Goal: Task Accomplishment & Management: Use online tool/utility

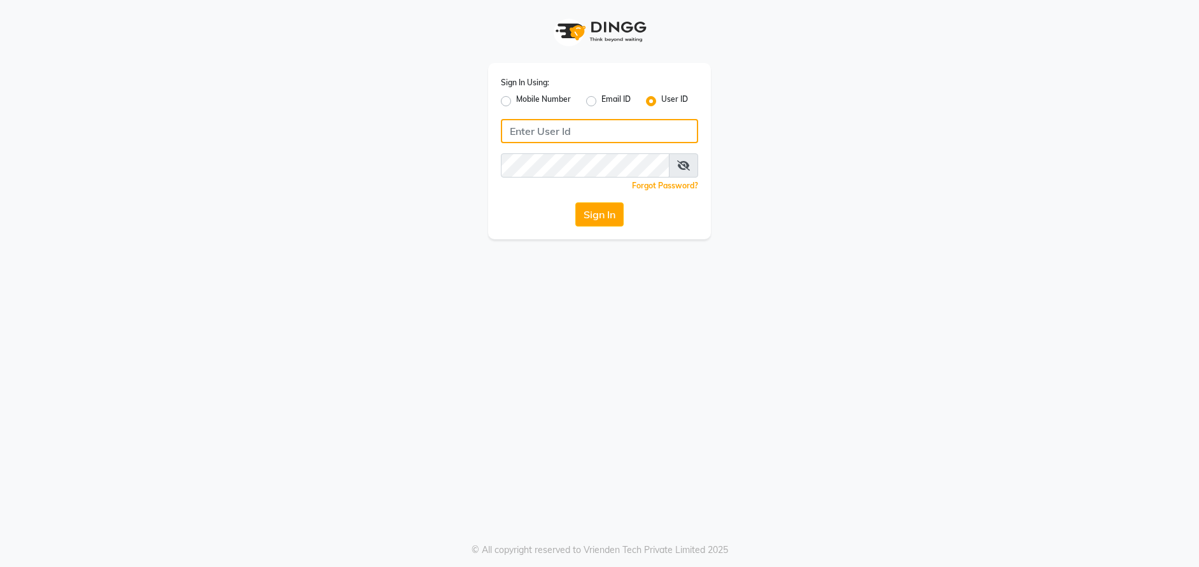
type input "E1814-01"
click at [591, 207] on button "Sign In" at bounding box center [599, 214] width 48 height 24
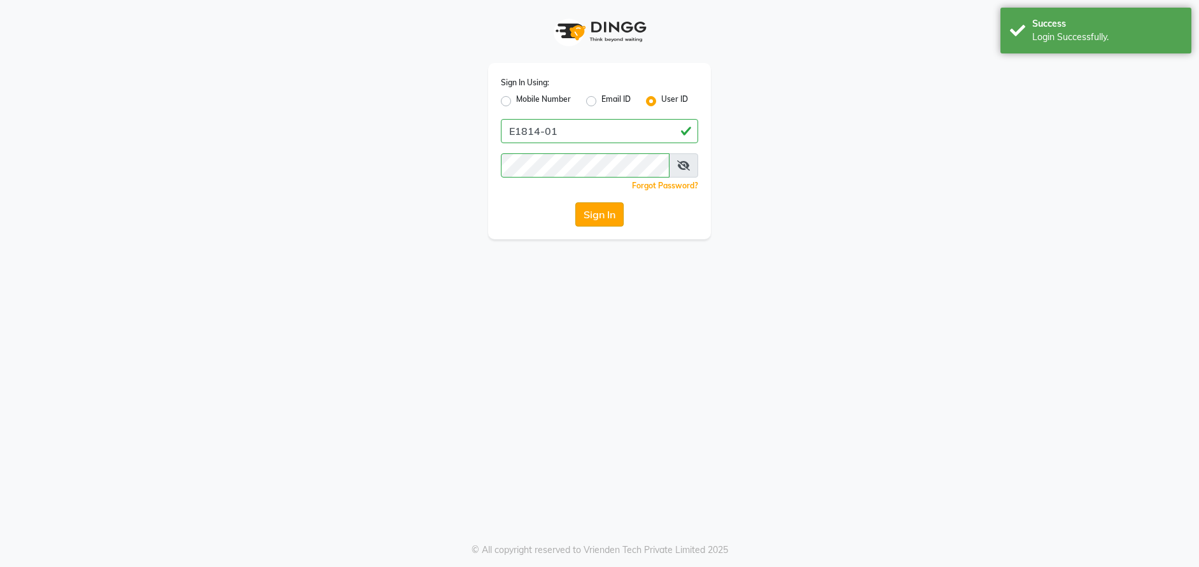
select select "4385"
select select "service"
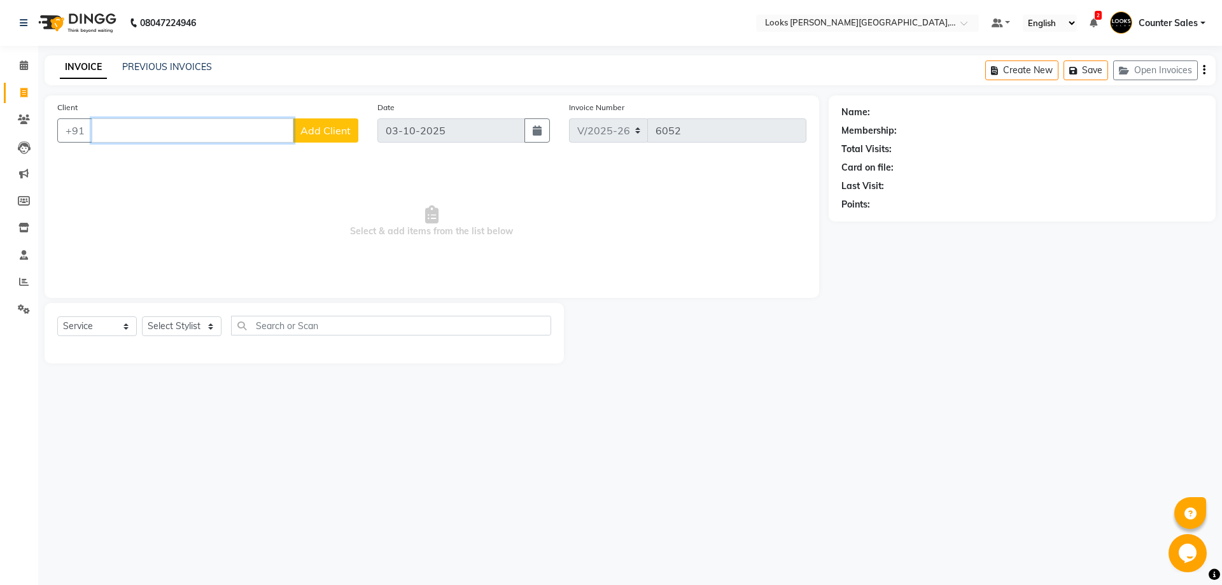
click at [167, 120] on input "Client" at bounding box center [193, 130] width 202 height 24
click at [169, 66] on link "PREVIOUS INVOICES" at bounding box center [167, 66] width 90 height 11
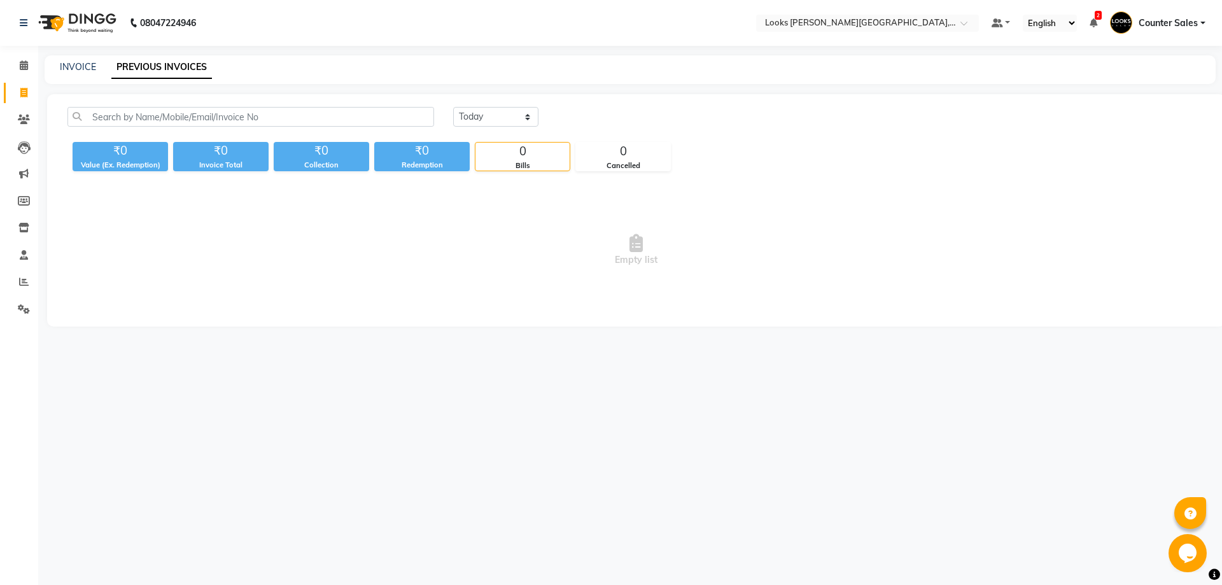
click at [160, 64] on link "PREVIOUS INVOICES" at bounding box center [161, 67] width 101 height 23
click at [76, 62] on link "INVOICE" at bounding box center [78, 66] width 36 height 11
select select "service"
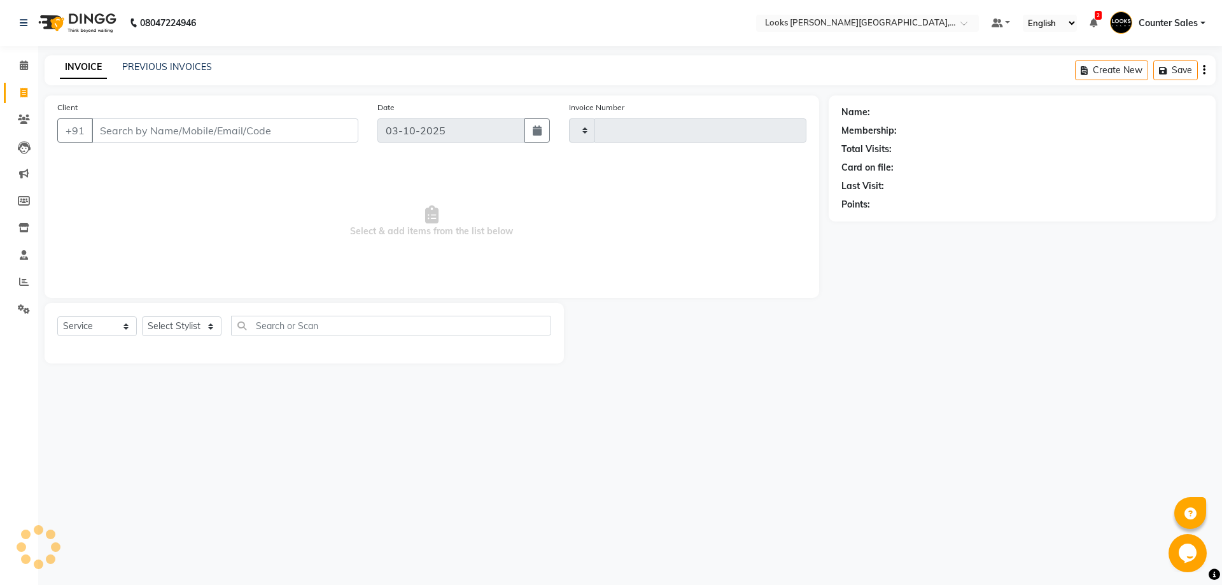
type input "6052"
select select "4385"
click at [181, 68] on link "PREVIOUS INVOICES" at bounding box center [167, 66] width 90 height 11
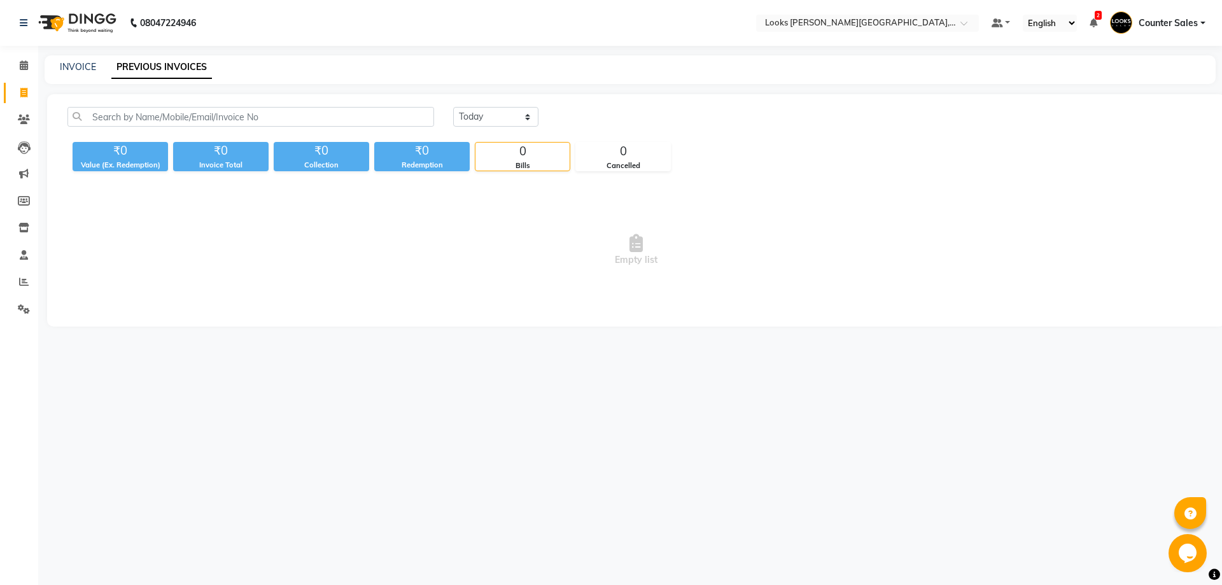
click at [150, 63] on link "PREVIOUS INVOICES" at bounding box center [161, 67] width 101 height 23
click at [76, 66] on link "INVOICE" at bounding box center [78, 66] width 36 height 11
select select "service"
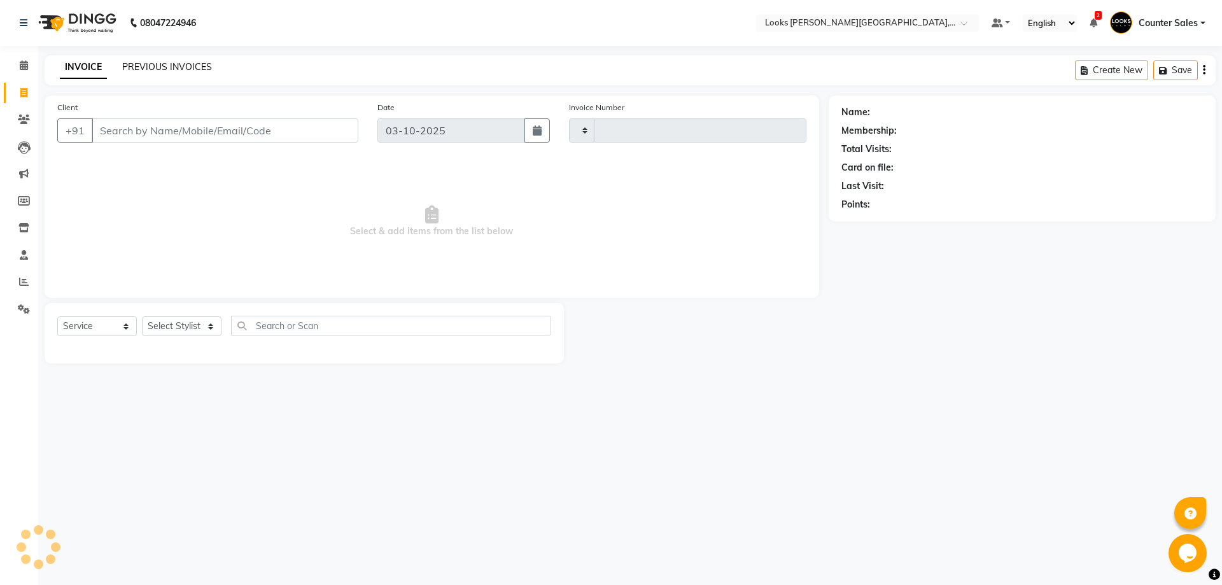
click at [169, 63] on link "PREVIOUS INVOICES" at bounding box center [167, 66] width 90 height 11
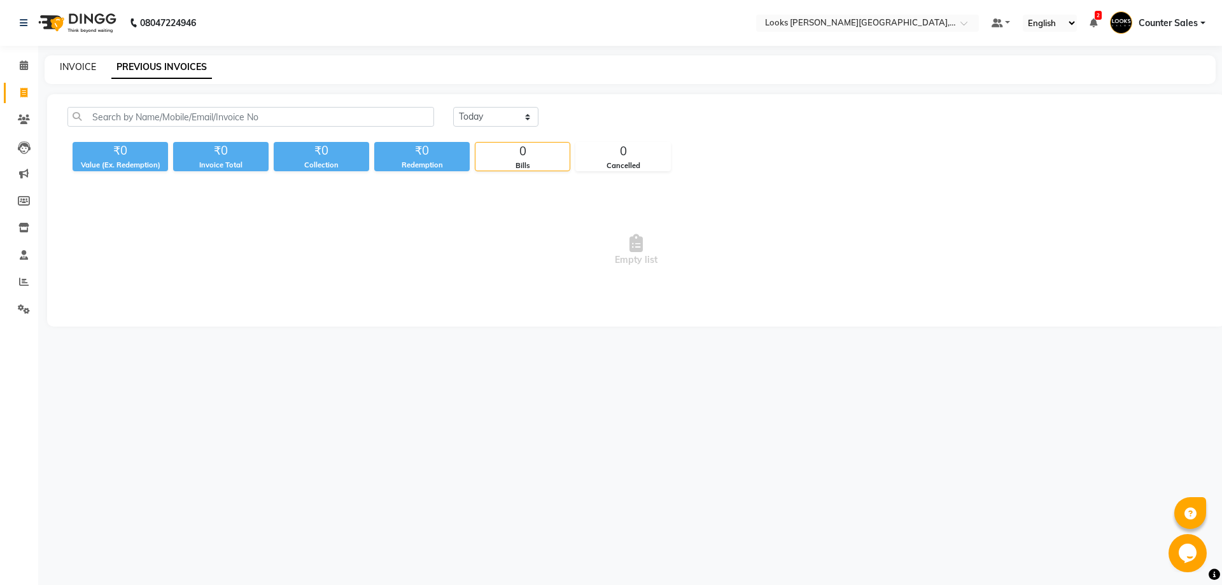
click at [81, 63] on link "INVOICE" at bounding box center [78, 66] width 36 height 11
select select "service"
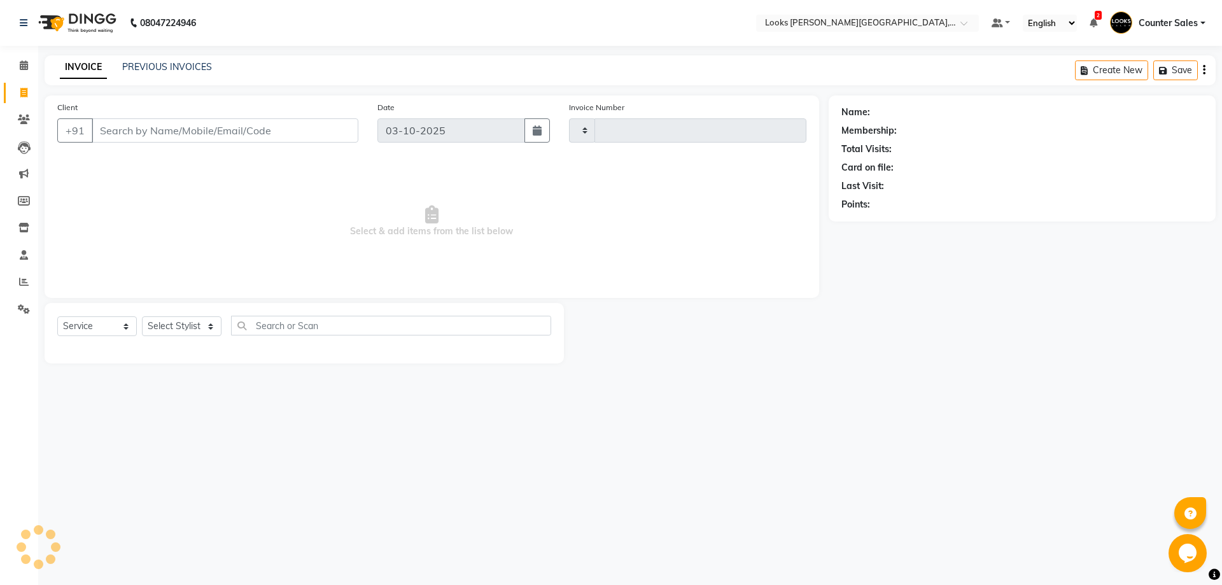
type input "6052"
select select "4385"
click at [24, 281] on icon at bounding box center [24, 282] width 10 height 10
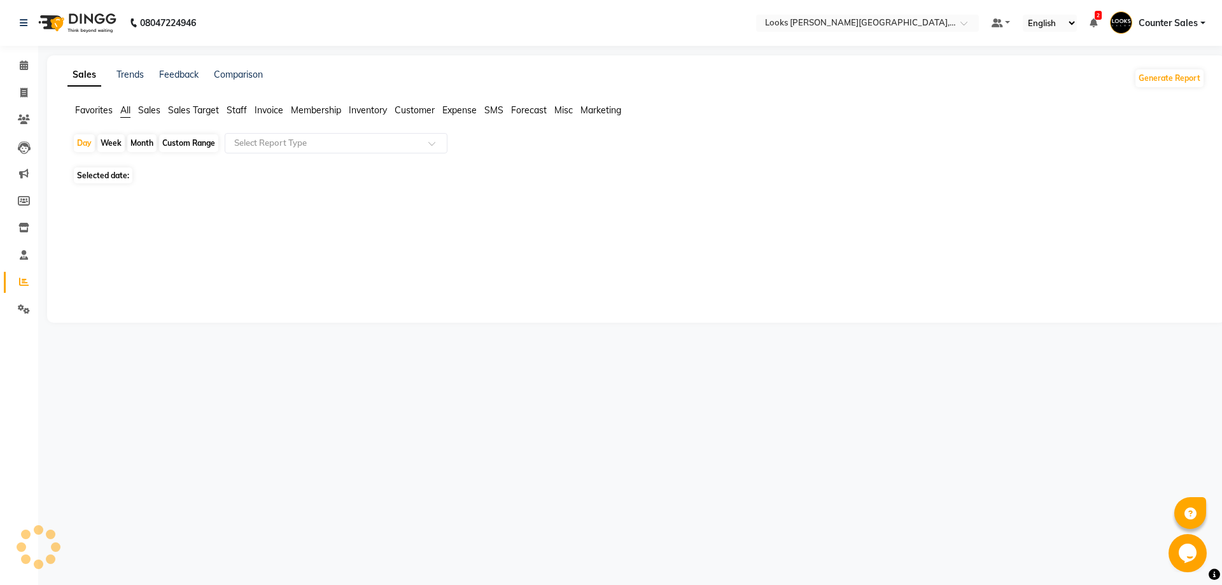
click at [10, 284] on link "Reports" at bounding box center [19, 282] width 31 height 21
click at [161, 176] on span "03-10-2025" at bounding box center [150, 176] width 42 height 10
select select "10"
select select "2025"
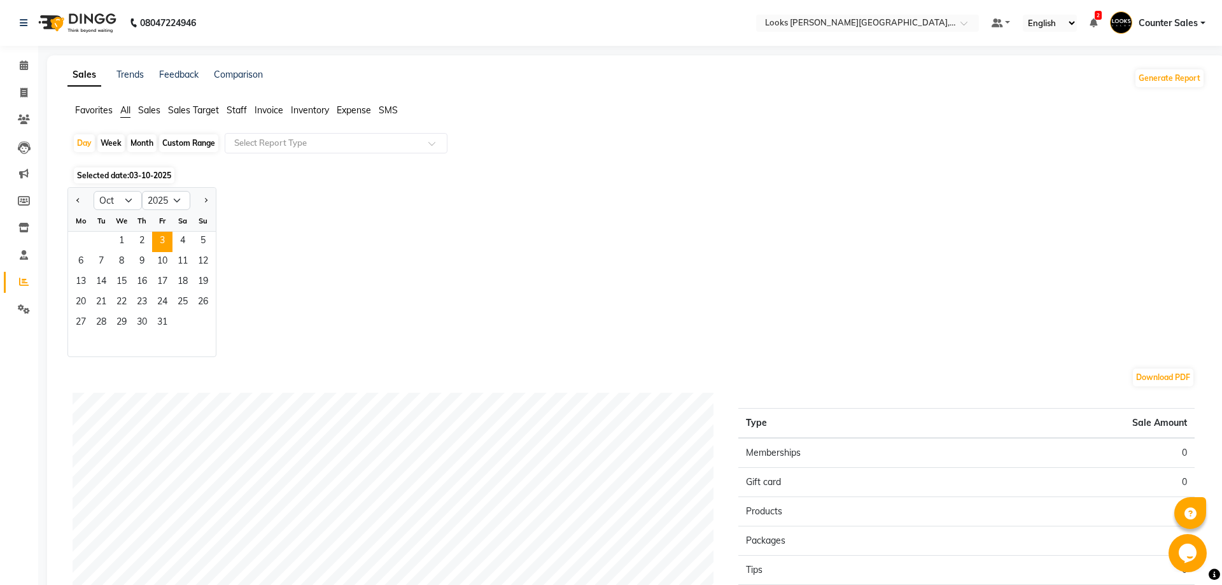
click at [144, 176] on span "03-10-2025" at bounding box center [150, 176] width 42 height 10
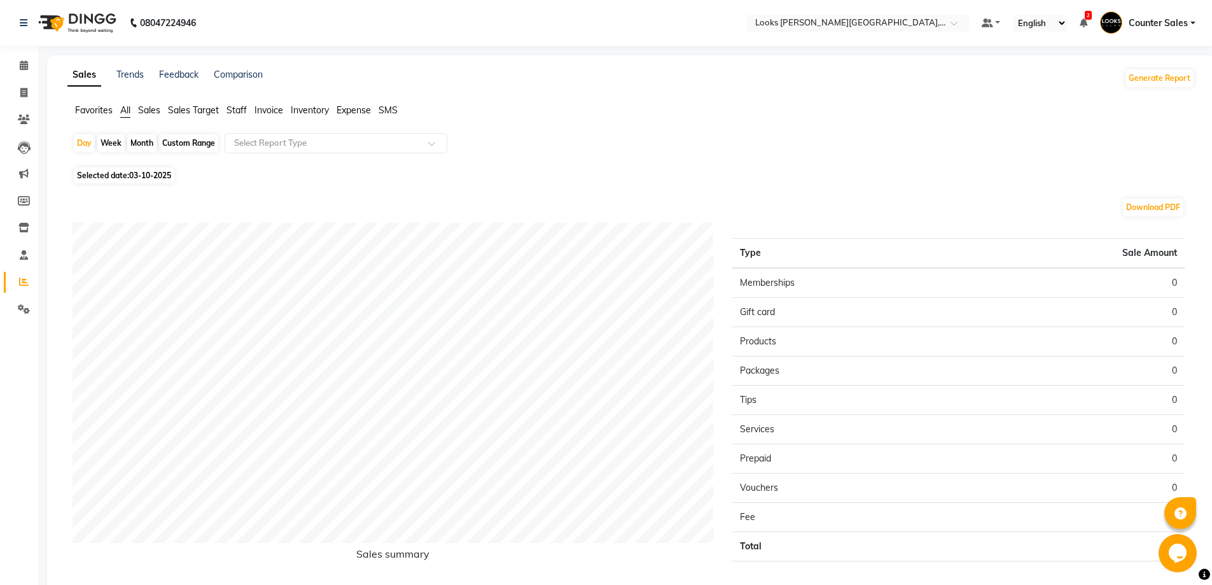
click at [151, 174] on span "03-10-2025" at bounding box center [150, 176] width 42 height 10
select select "10"
select select "2025"
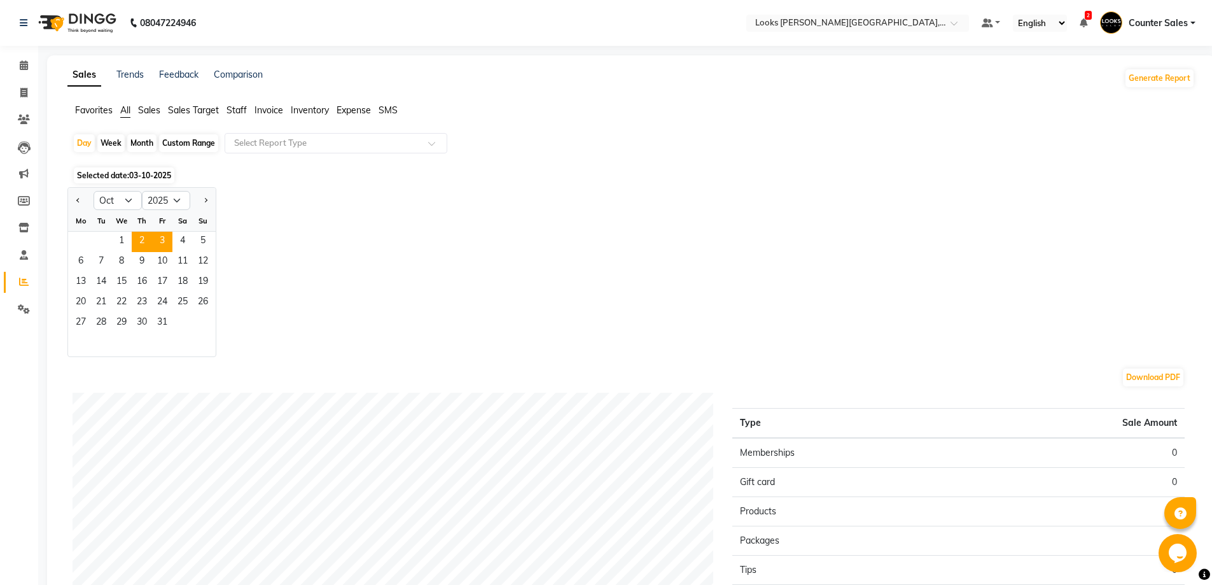
click at [142, 239] on span "2" at bounding box center [142, 242] width 20 height 20
click at [236, 104] on span "Staff" at bounding box center [237, 109] width 20 height 11
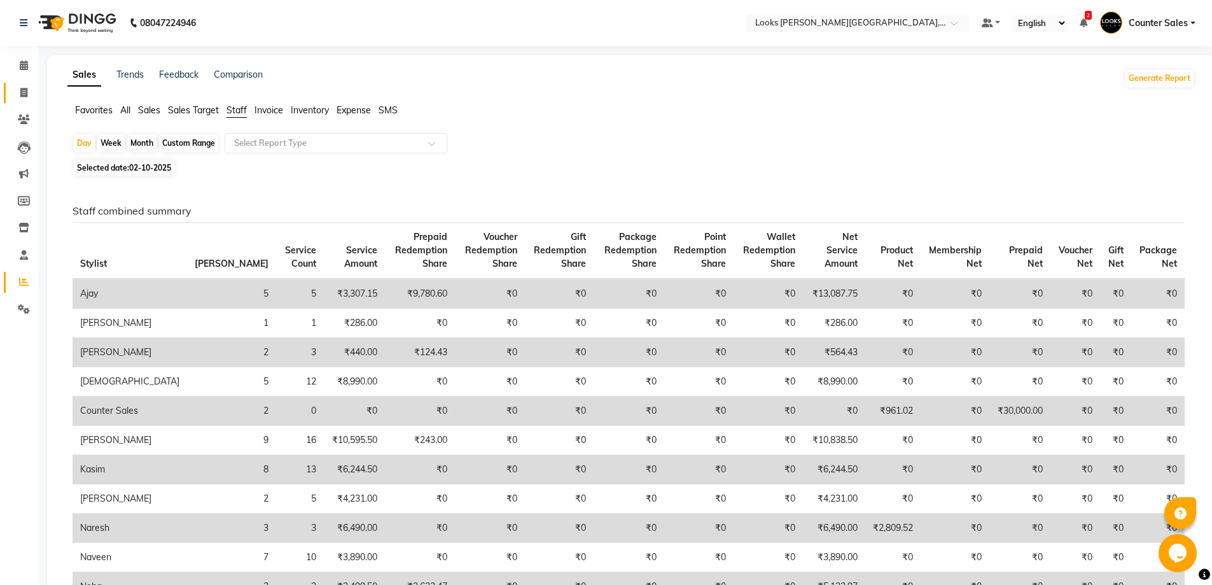
click at [22, 96] on icon at bounding box center [23, 93] width 7 height 10
select select "service"
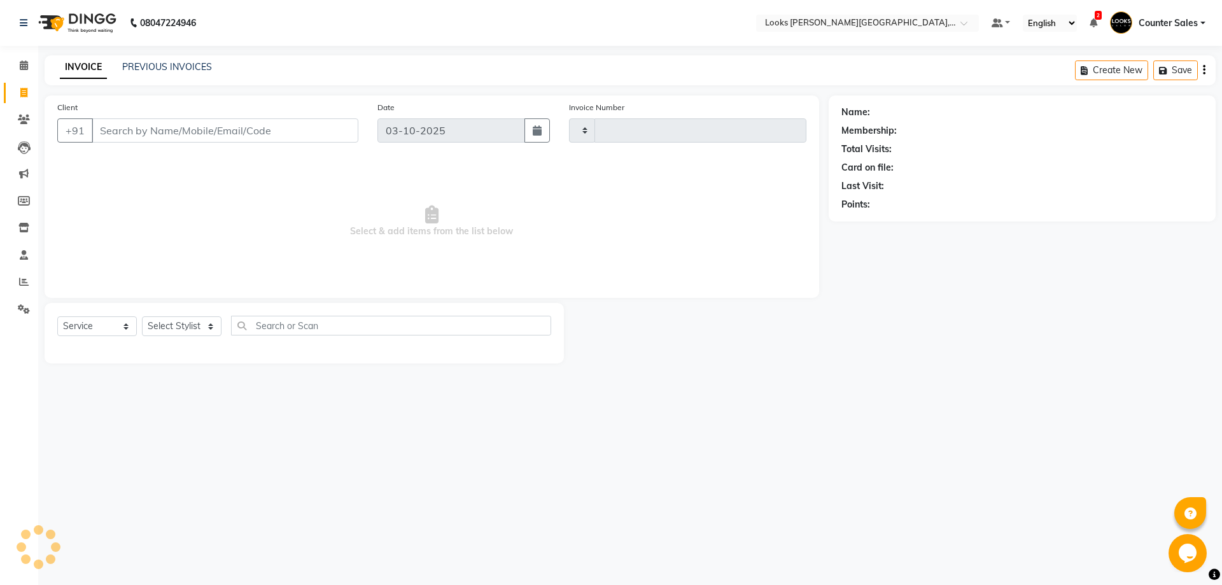
click at [24, 93] on icon at bounding box center [23, 93] width 7 height 10
select select "service"
click at [169, 68] on link "PREVIOUS INVOICES" at bounding box center [167, 66] width 90 height 11
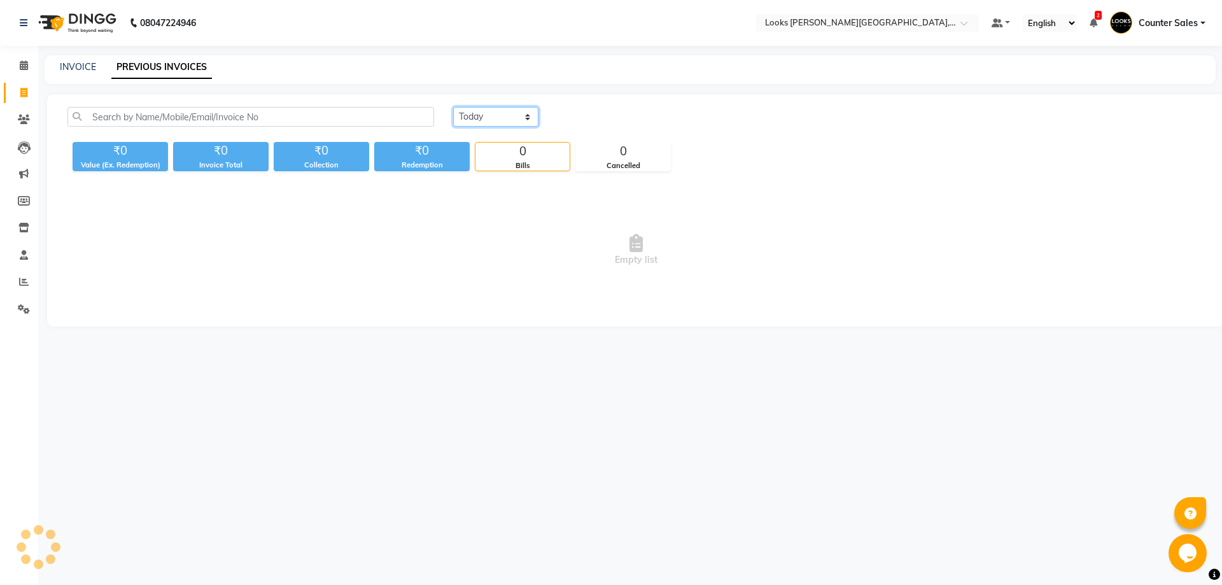
click at [520, 107] on select "Today Yesterday Custom Range" at bounding box center [495, 117] width 85 height 20
click at [532, 123] on select "Today Yesterday Custom Range" at bounding box center [495, 117] width 85 height 20
click at [528, 123] on select "Today Yesterday Custom Range" at bounding box center [495, 117] width 85 height 20
click at [453, 107] on select "Today Yesterday Custom Range" at bounding box center [495, 117] width 85 height 20
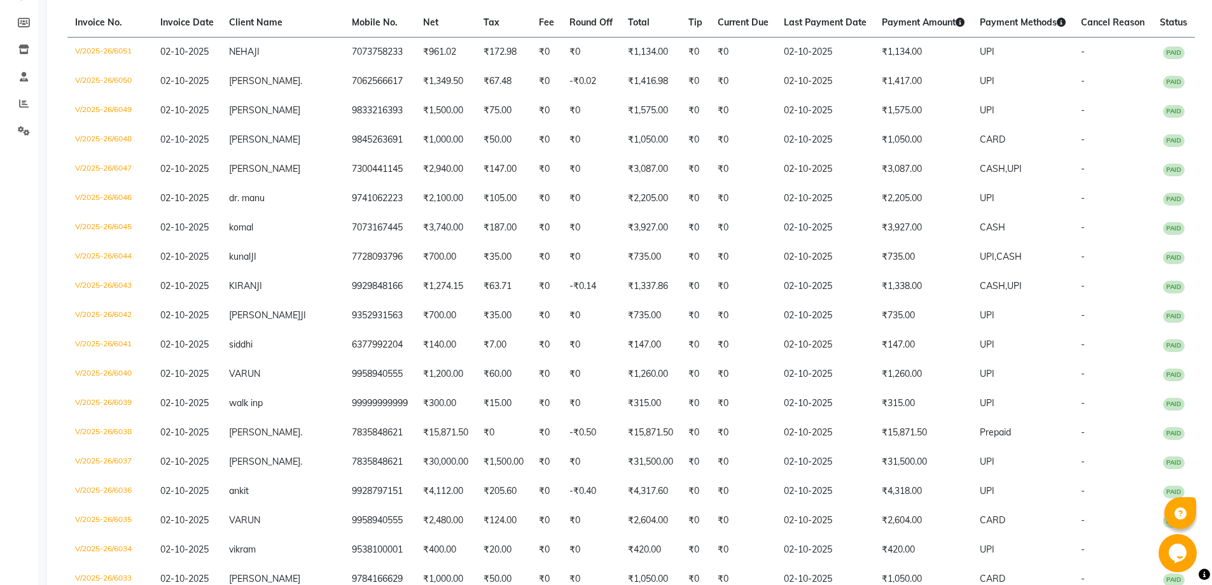
scroll to position [199, 0]
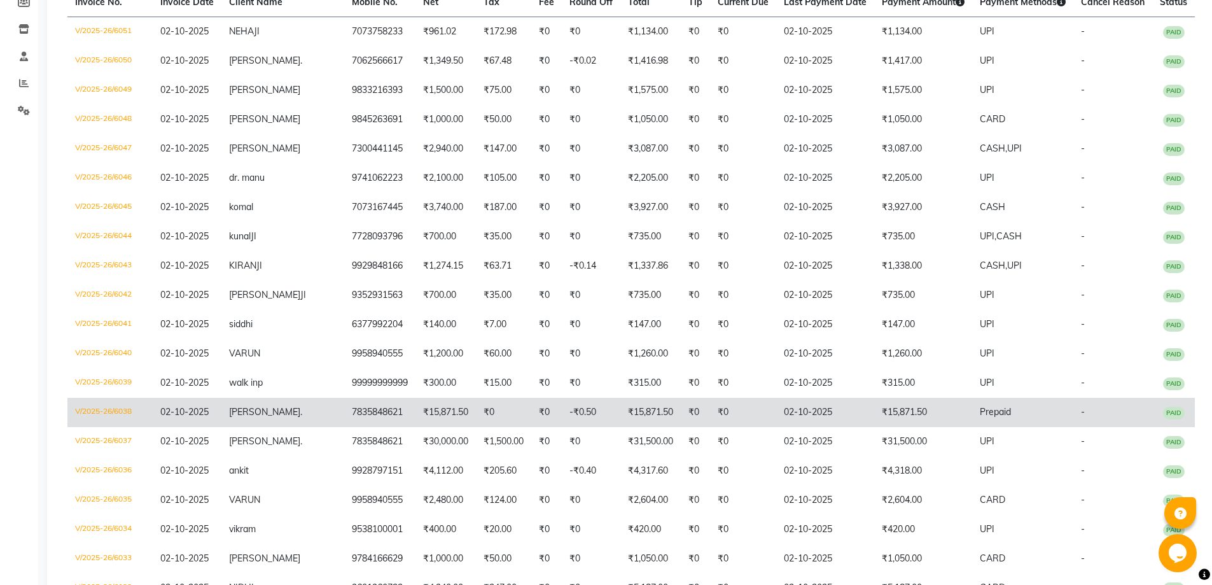
click at [416, 412] on td "₹15,871.50" at bounding box center [445, 412] width 60 height 29
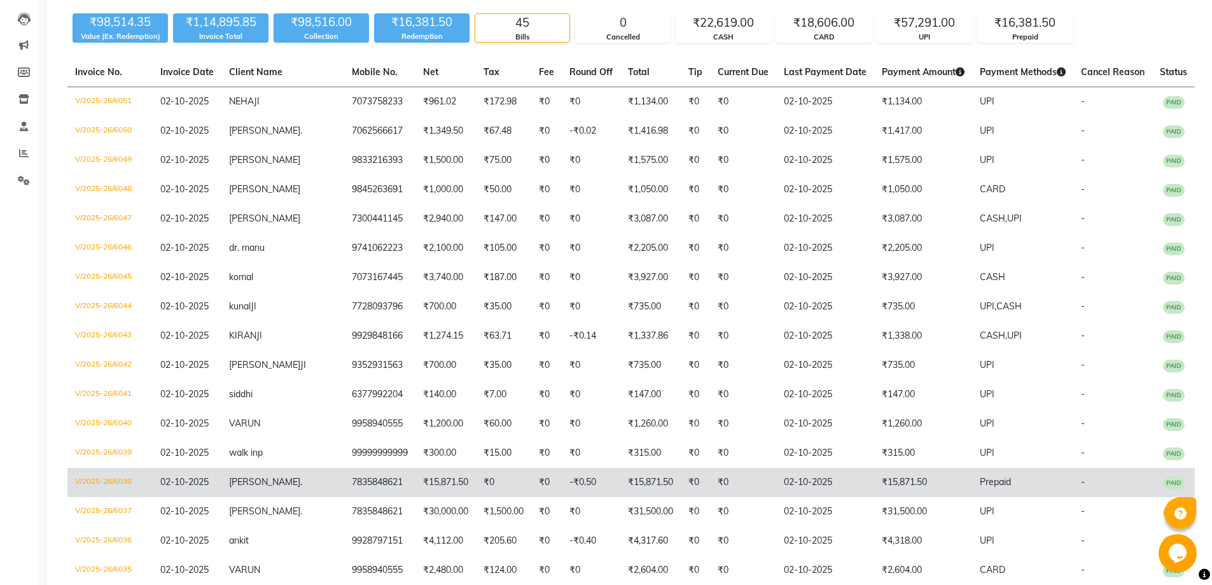
scroll to position [0, 0]
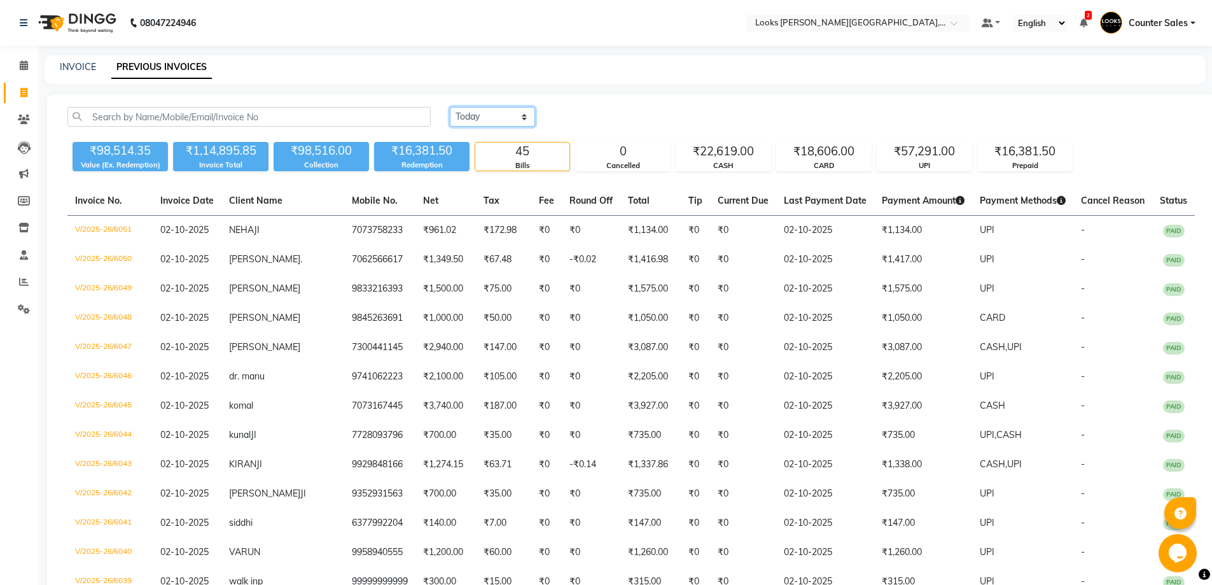
click at [532, 111] on select "Today Yesterday Custom Range" at bounding box center [492, 117] width 85 height 20
select select "range"
click at [450, 107] on select "Today Yesterday Custom Range" at bounding box center [492, 117] width 85 height 20
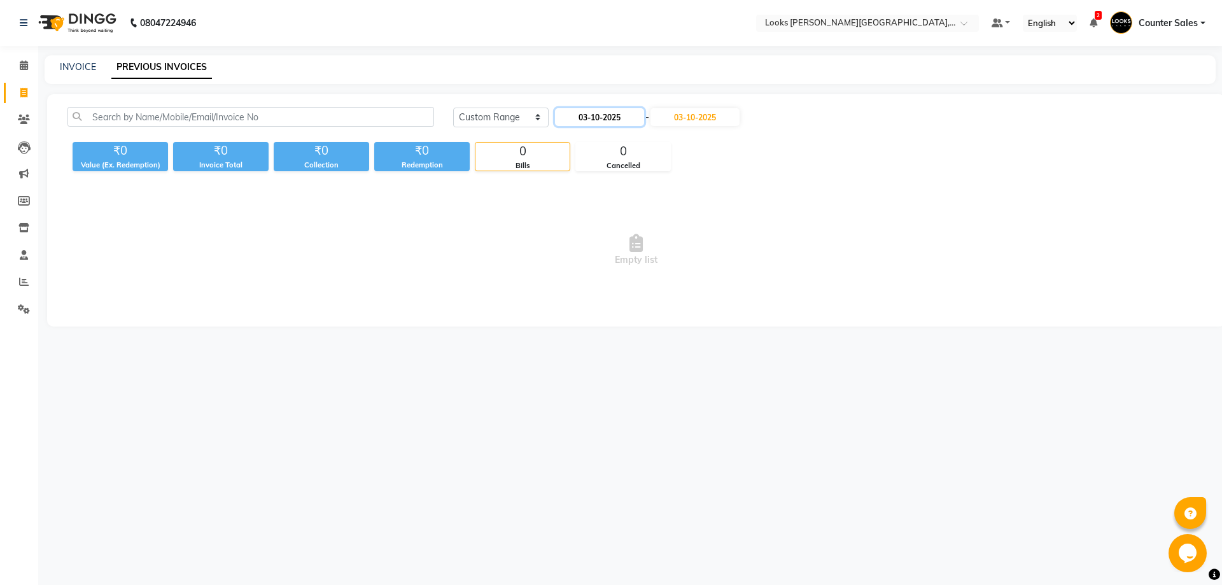
click at [613, 114] on input "03-10-2025" at bounding box center [599, 117] width 89 height 18
select select "10"
select select "2025"
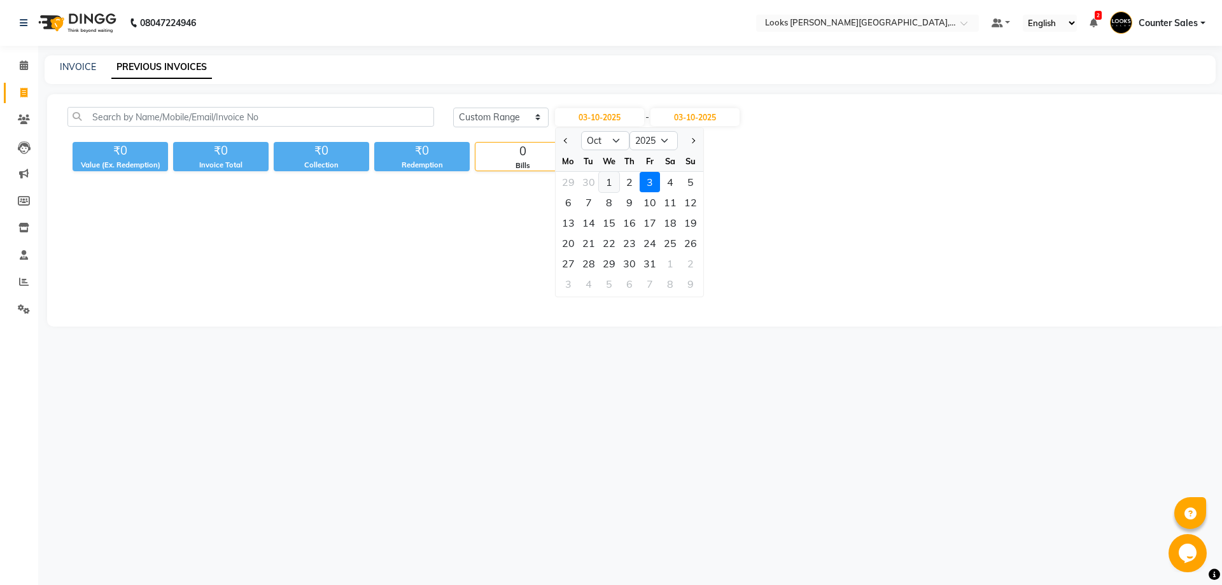
click at [608, 186] on div "1" at bounding box center [609, 182] width 20 height 20
type input "01-10-2025"
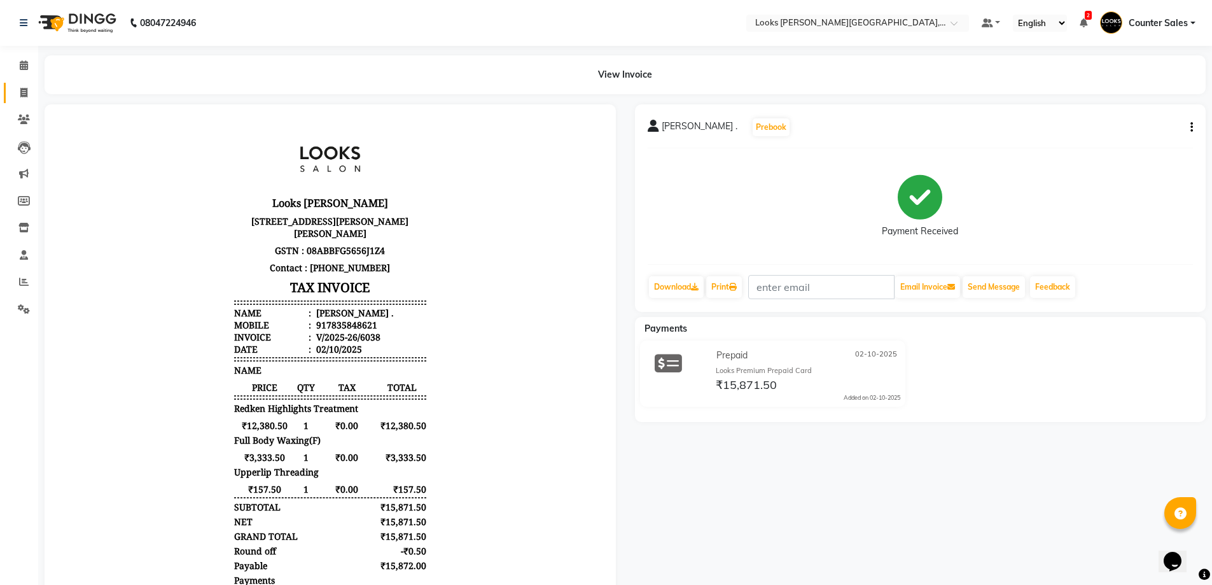
click at [24, 92] on icon at bounding box center [23, 93] width 7 height 10
select select "service"
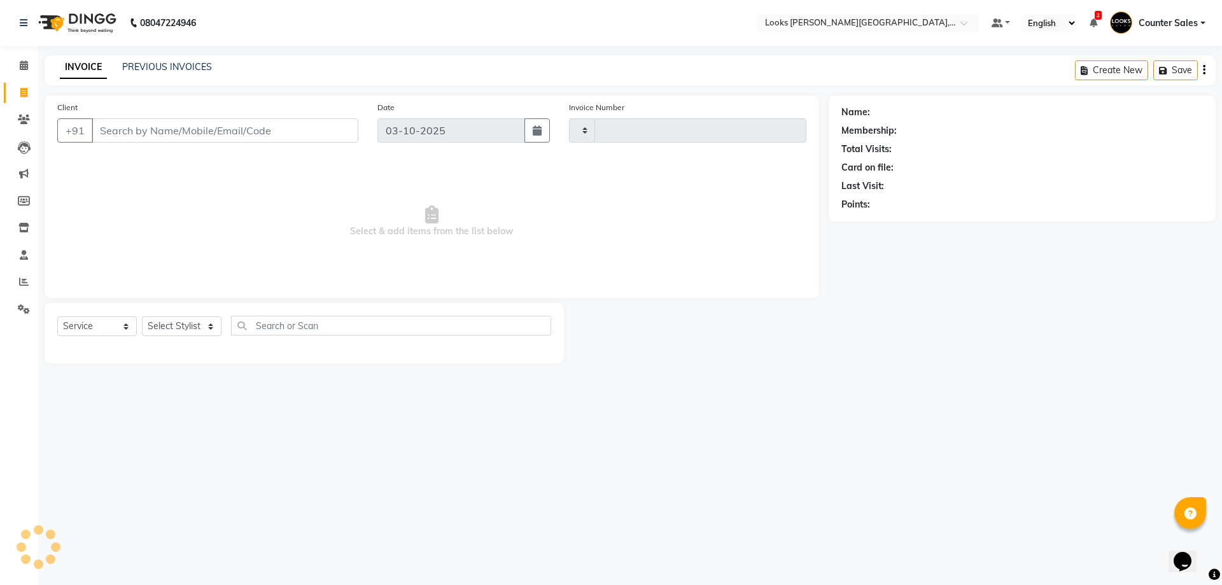
type input "6052"
select select "4385"
click at [157, 67] on link "PREVIOUS INVOICES" at bounding box center [167, 66] width 90 height 11
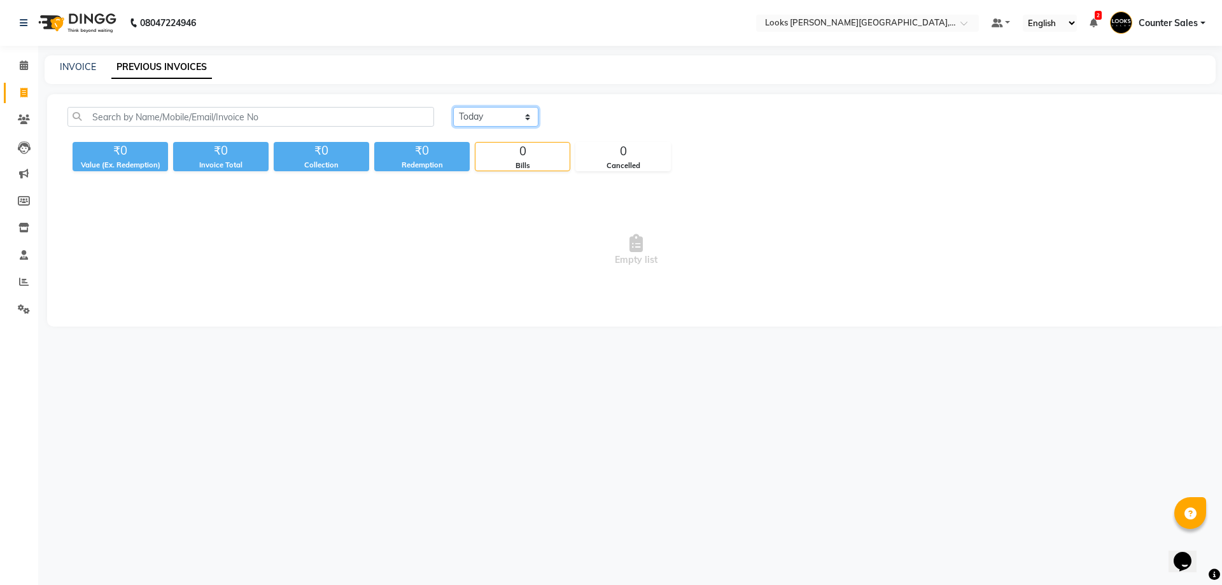
click at [517, 116] on select "Today Yesterday Custom Range" at bounding box center [495, 117] width 85 height 20
select select "yesterday"
click at [453, 107] on select "Today Yesterday Custom Range" at bounding box center [495, 117] width 85 height 20
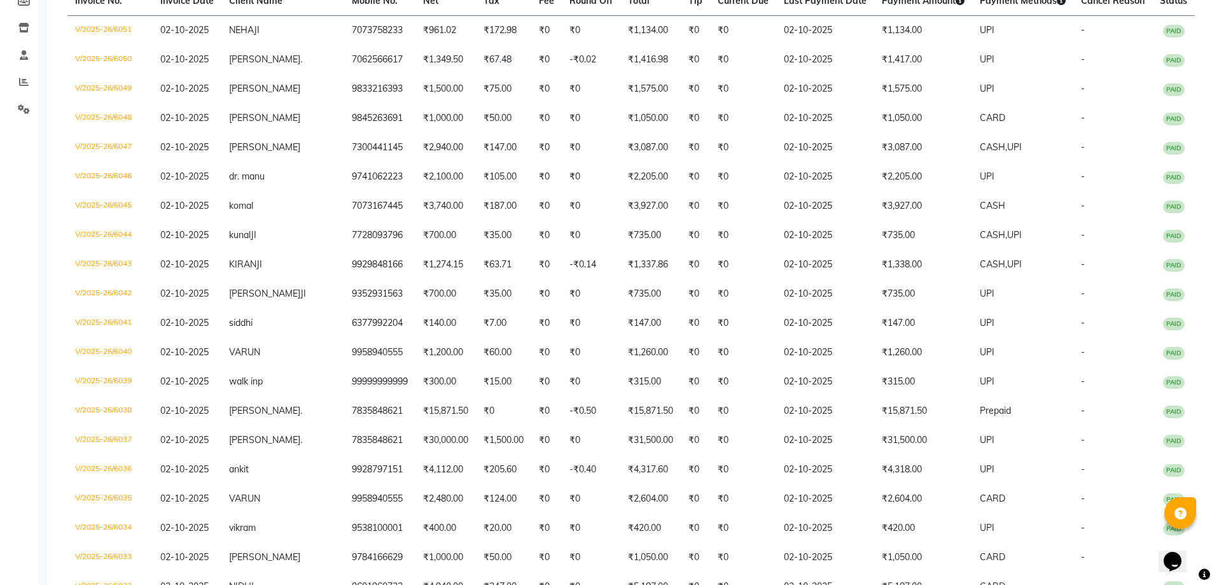
scroll to position [205, 0]
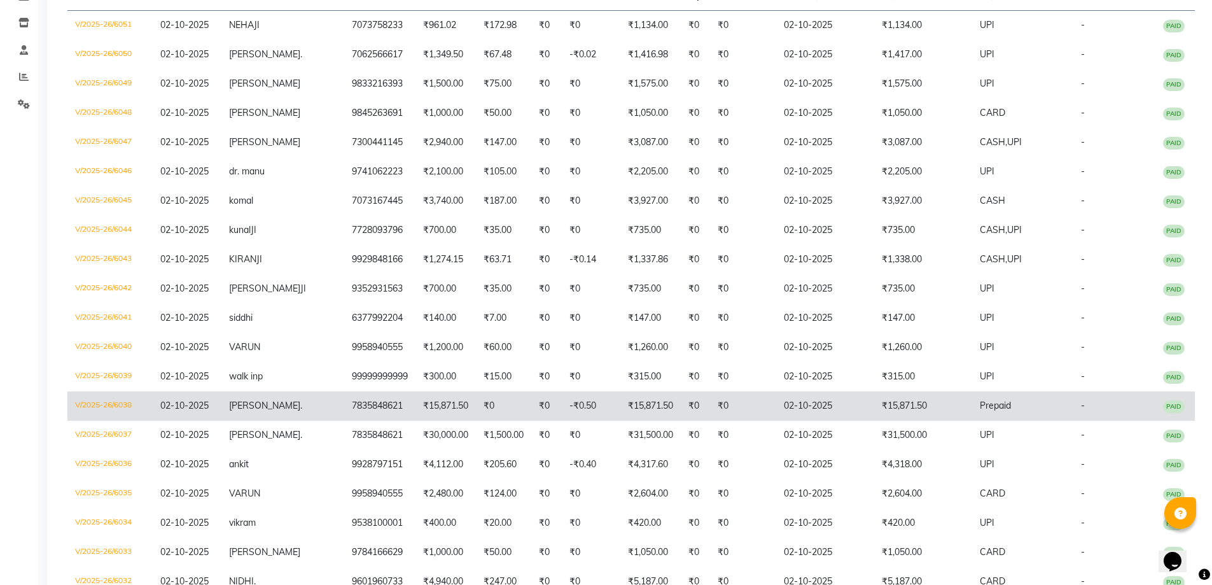
click at [415, 415] on td "₹15,871.50" at bounding box center [445, 405] width 60 height 29
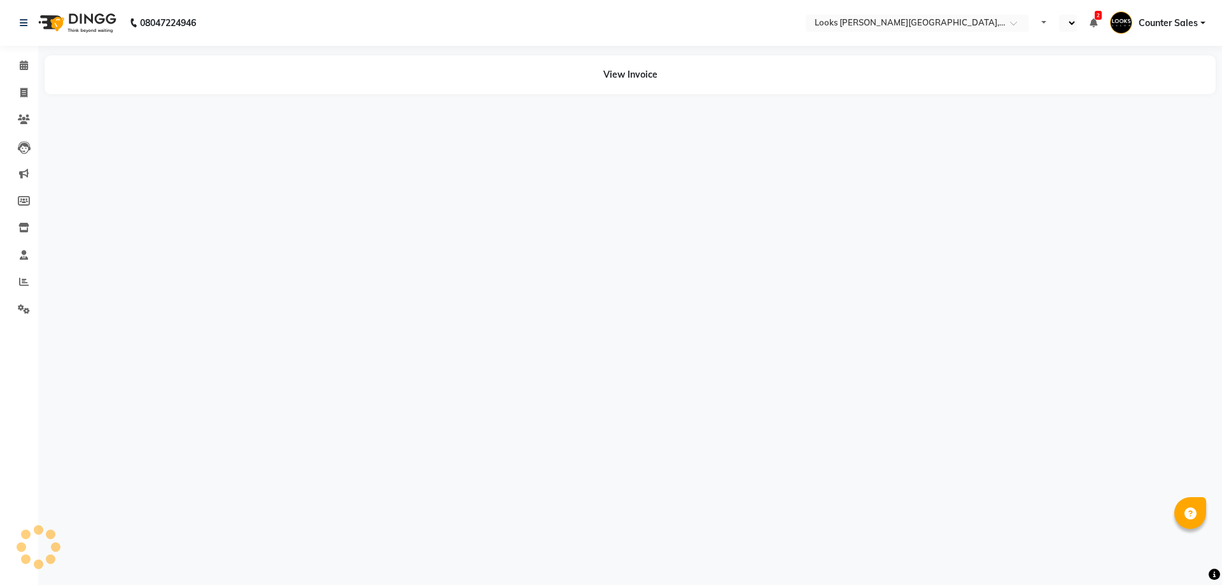
select select "en"
